Goal: Navigation & Orientation: Find specific page/section

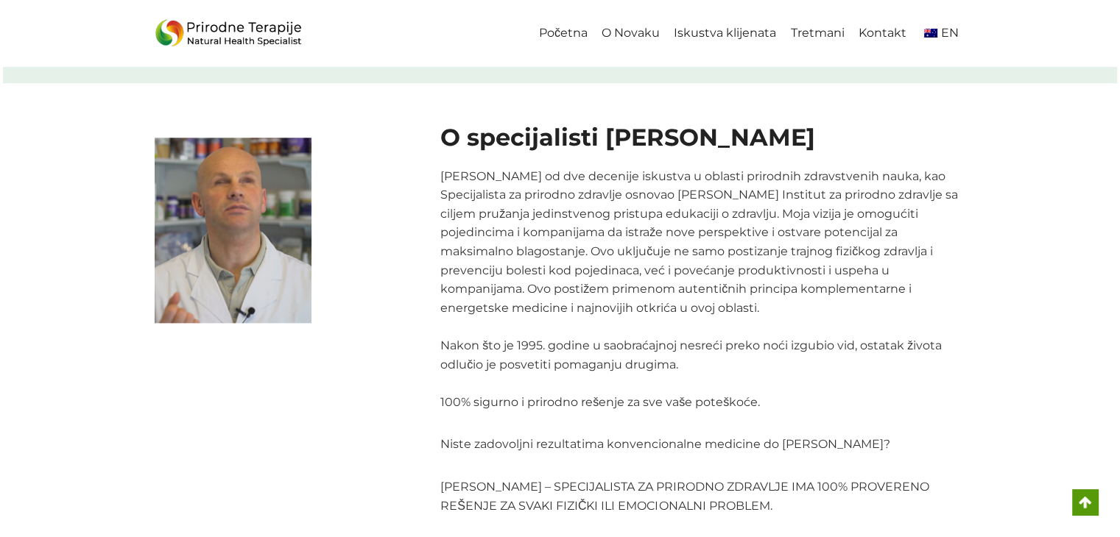
scroll to position [1787, 0]
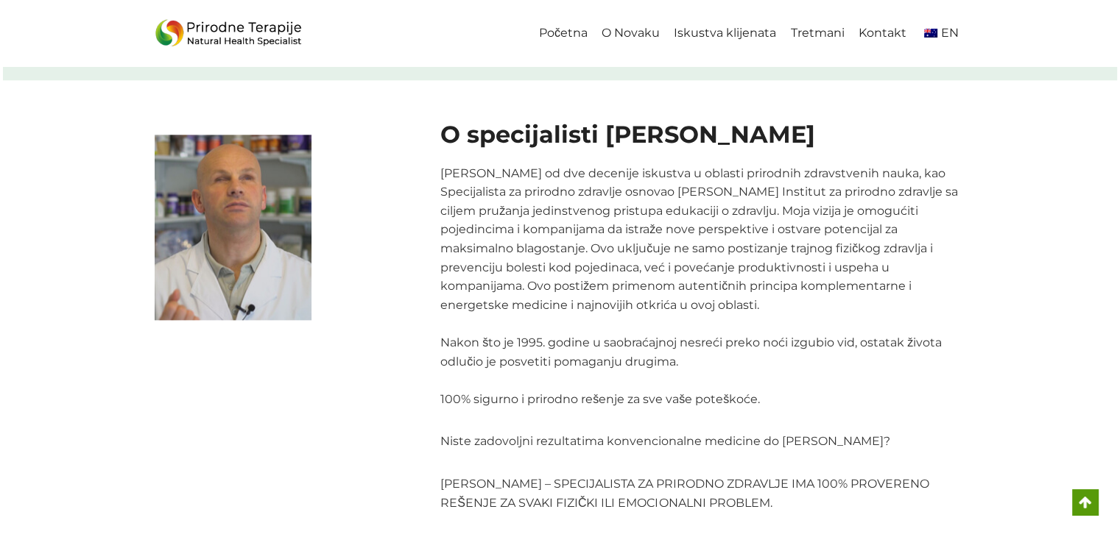
click at [595, 376] on p "Sa više od dve decenije iskustva u oblasti prirodnih zdravstvenih nauka, kao Sp…" at bounding box center [702, 286] width 525 height 245
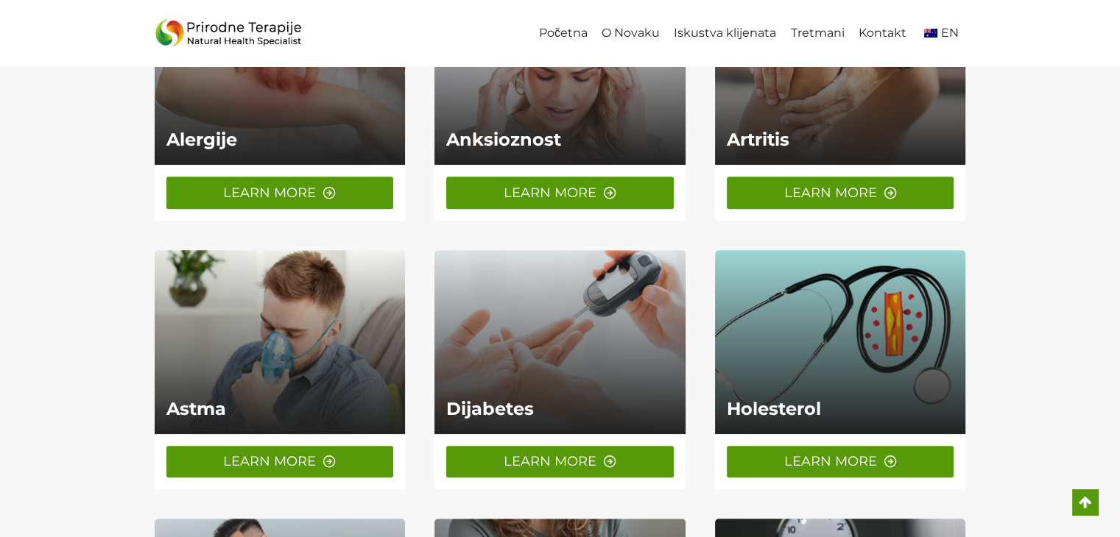
scroll to position [1192, 0]
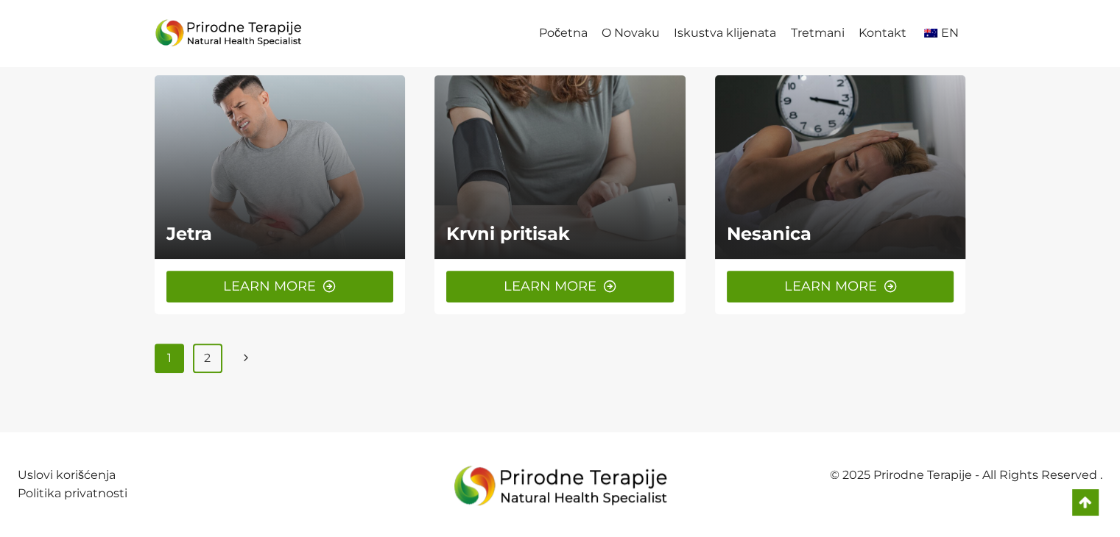
click at [209, 361] on link "2" at bounding box center [207, 358] width 29 height 29
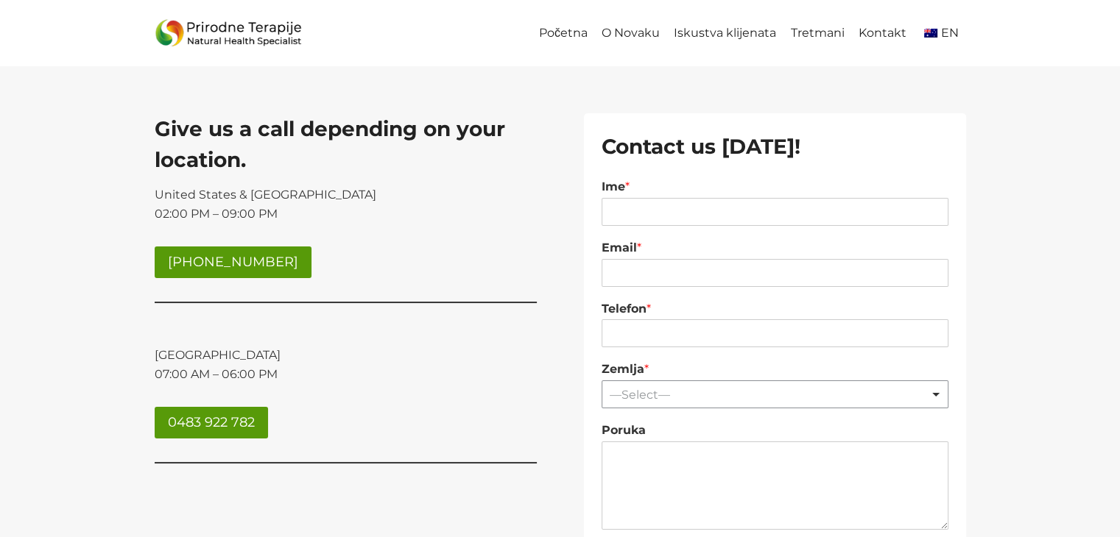
click at [583, 30] on link "Početna" at bounding box center [563, 33] width 63 height 33
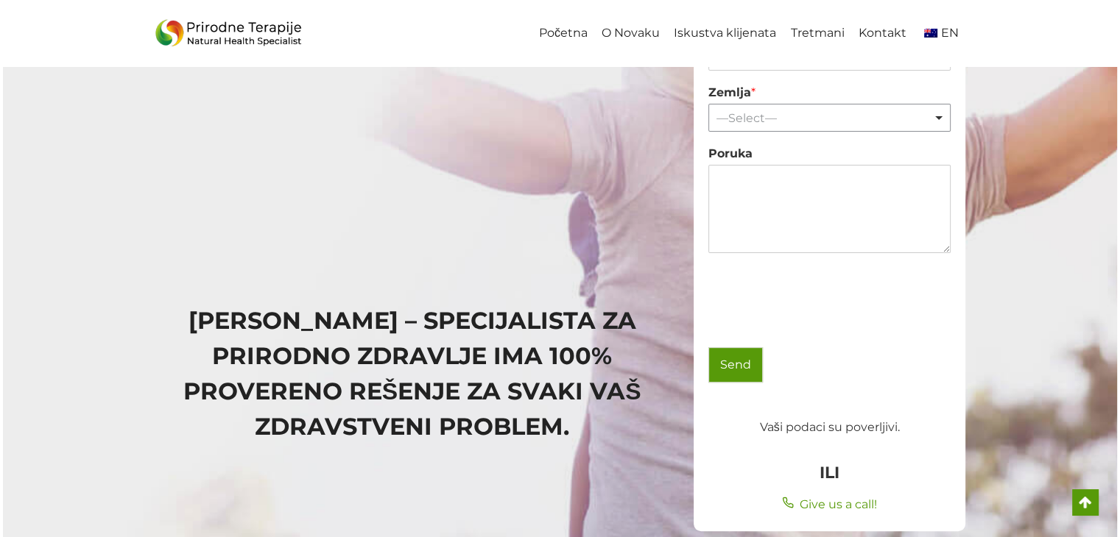
scroll to position [398, 0]
